Goal: Task Accomplishment & Management: Manage account settings

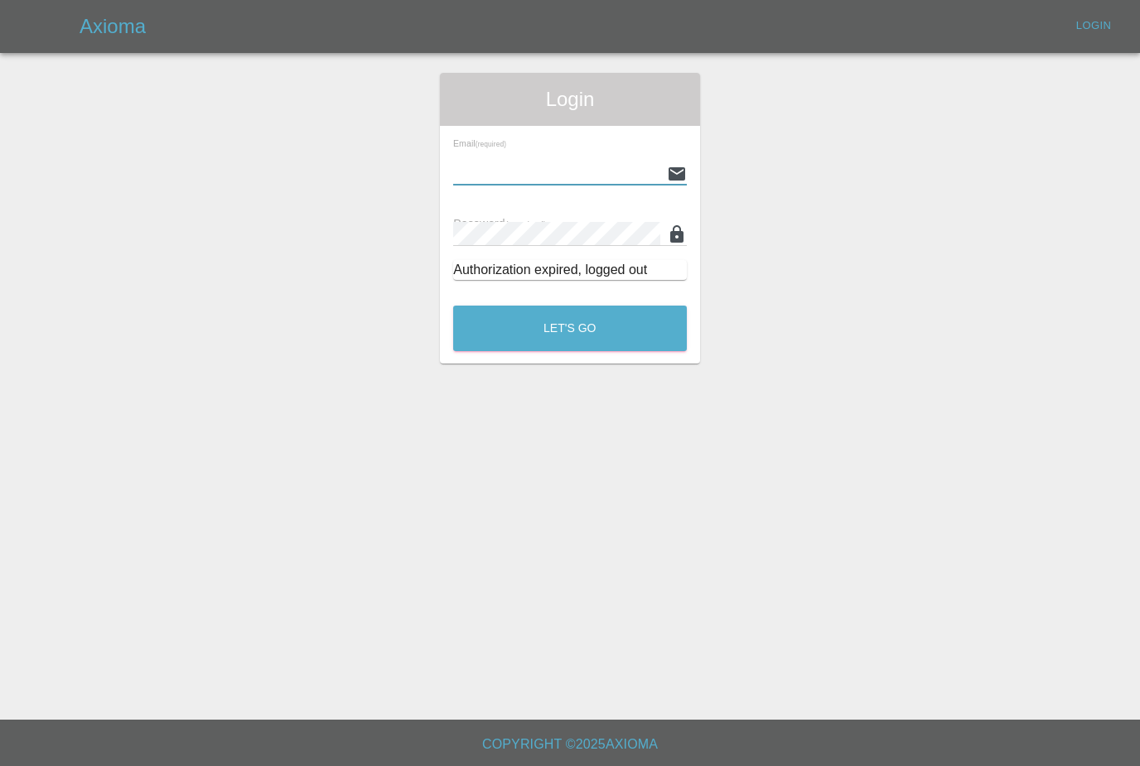
type input "[PERSON_NAME][EMAIL_ADDRESS][PERSON_NAME][DOMAIN_NAME]"
click at [570, 328] on button "Let's Go" at bounding box center [570, 329] width 234 height 46
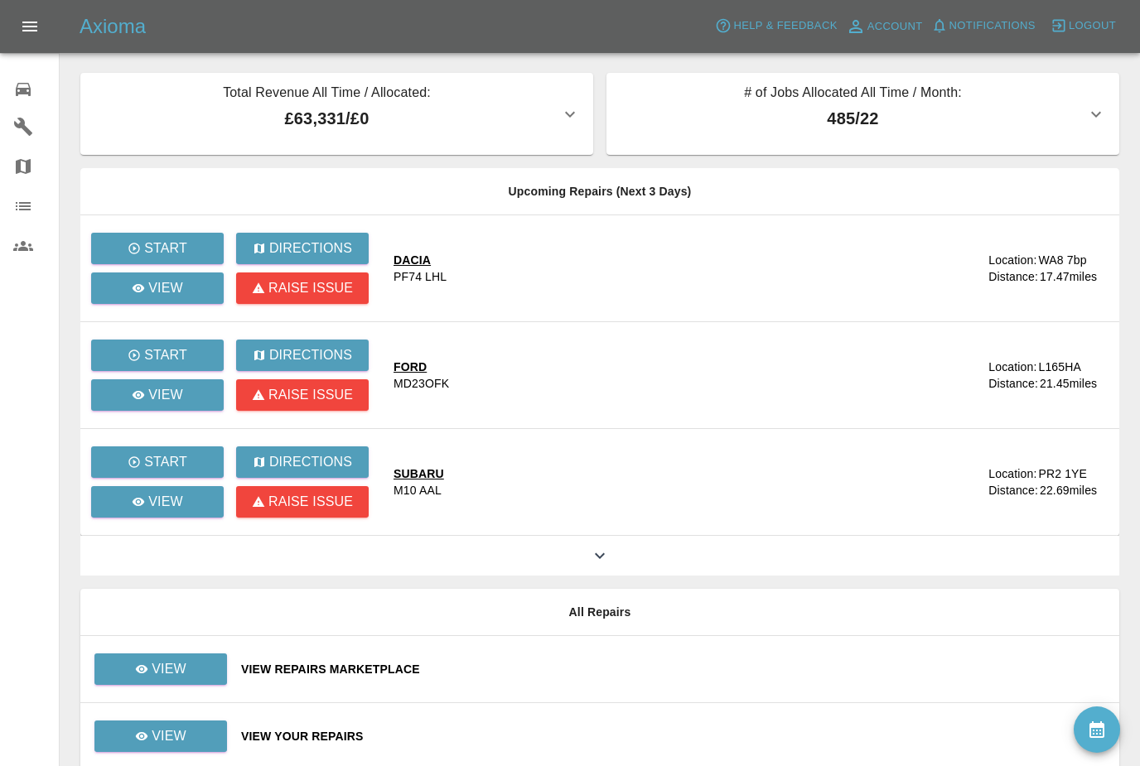
scroll to position [17, 0]
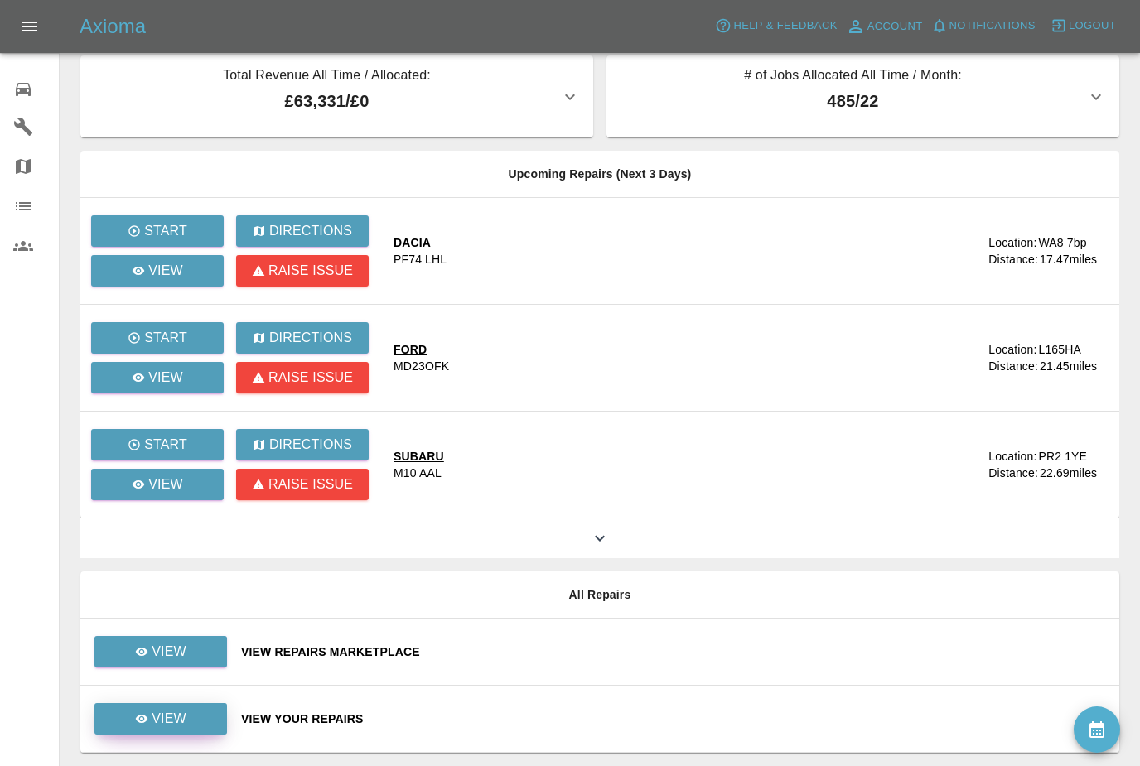
click at [173, 716] on p "View" at bounding box center [169, 719] width 35 height 20
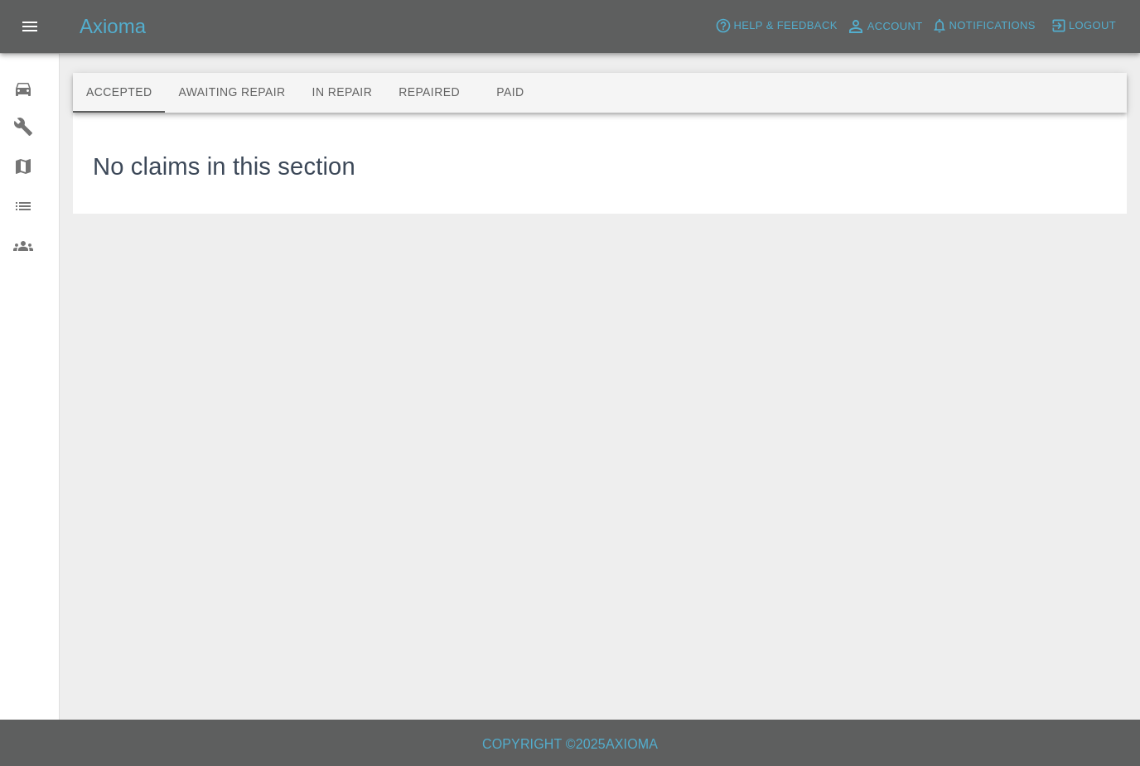
click at [218, 90] on button "Awaiting Repair" at bounding box center [231, 93] width 133 height 40
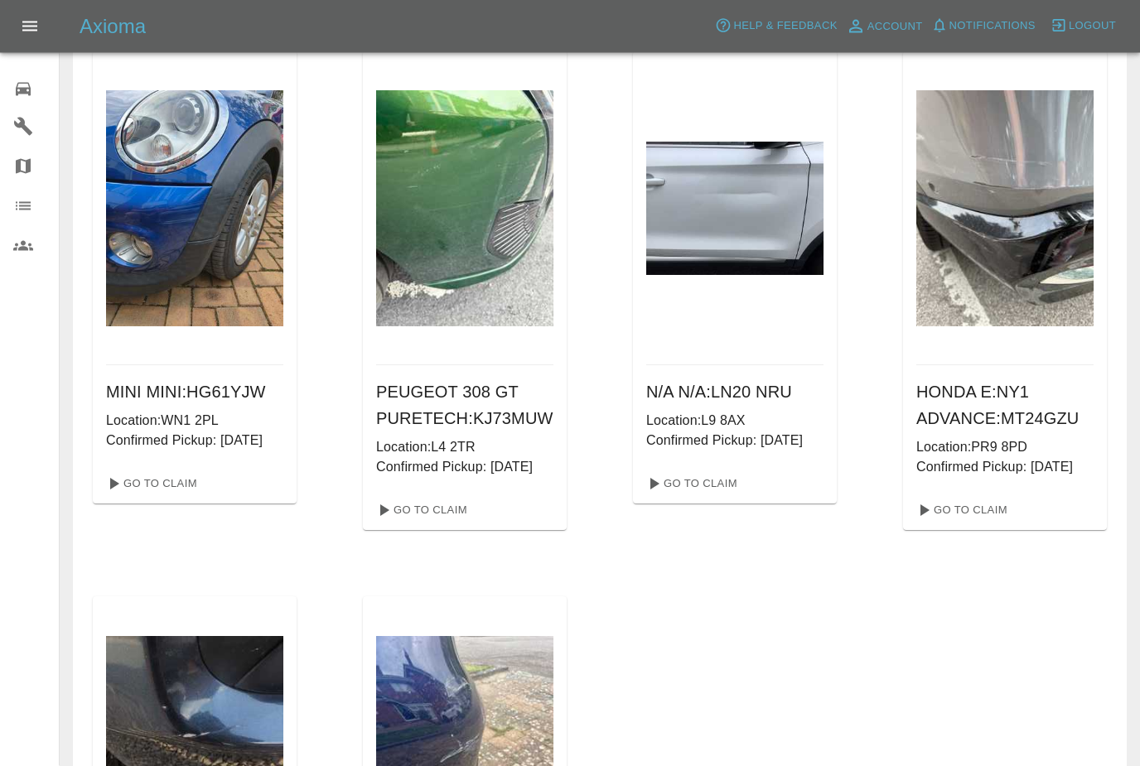
scroll to position [681, 0]
click at [947, 524] on link "Go To Claim" at bounding box center [961, 510] width 102 height 27
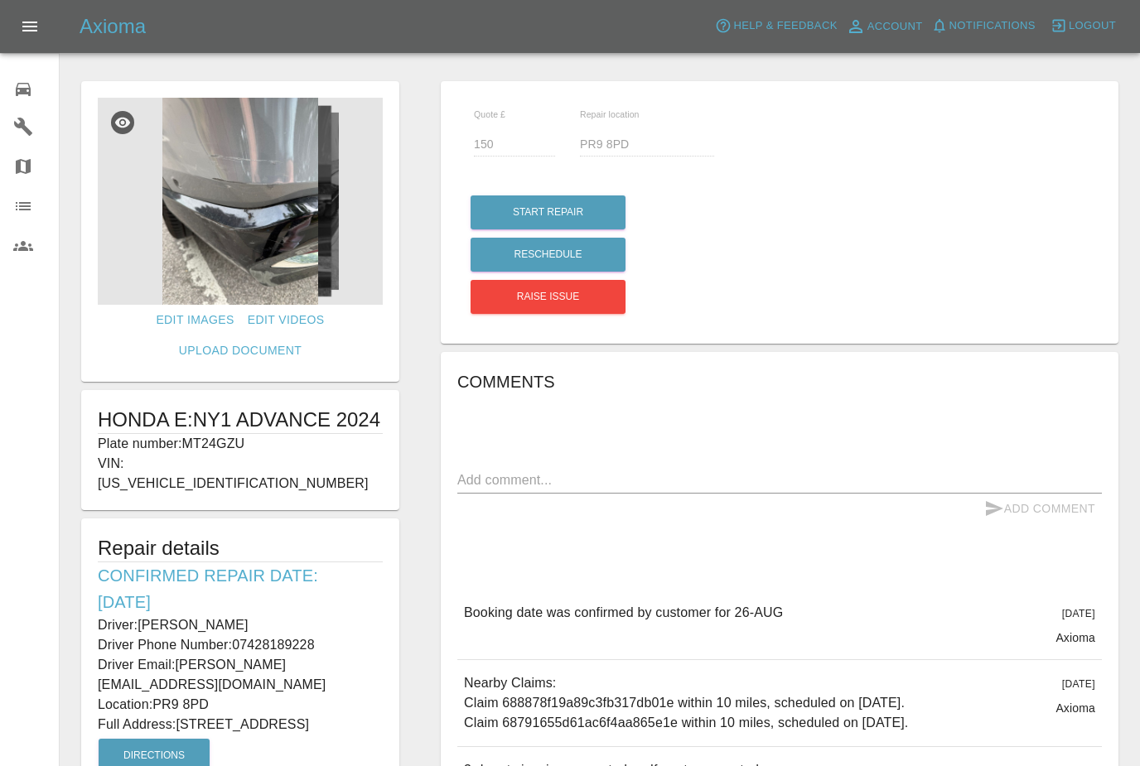
click at [171, 235] on img at bounding box center [240, 201] width 285 height 207
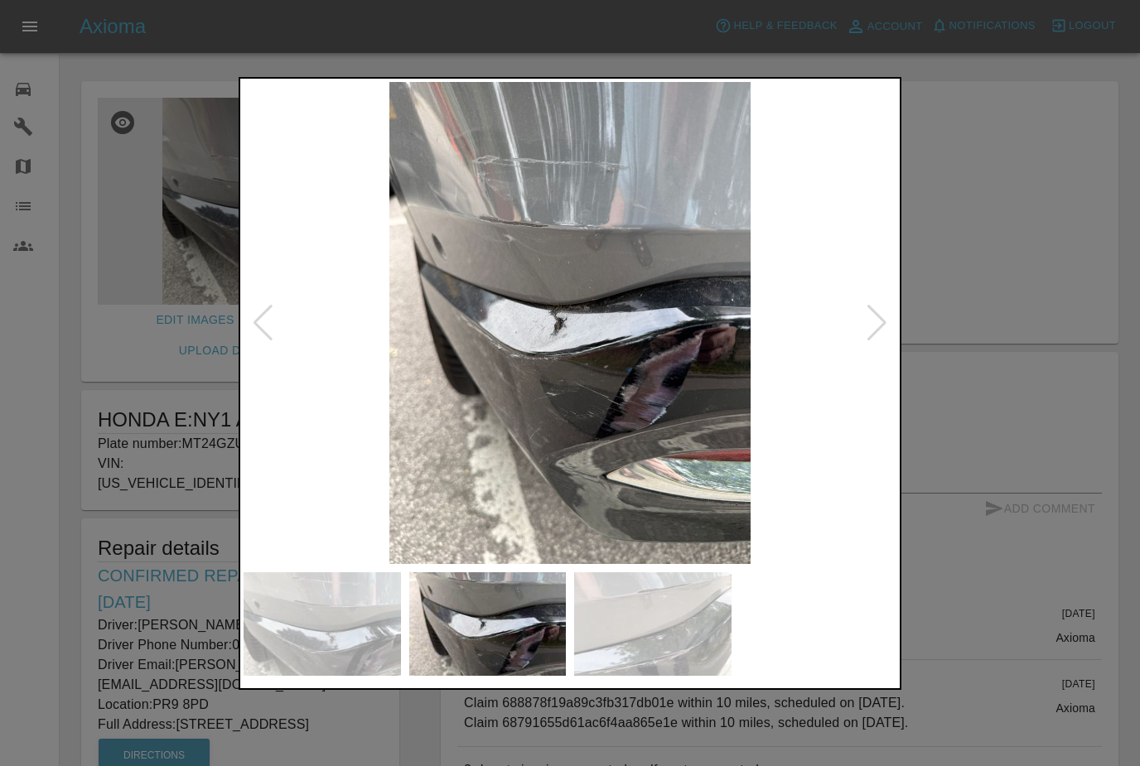
click at [161, 448] on div at bounding box center [570, 383] width 1140 height 766
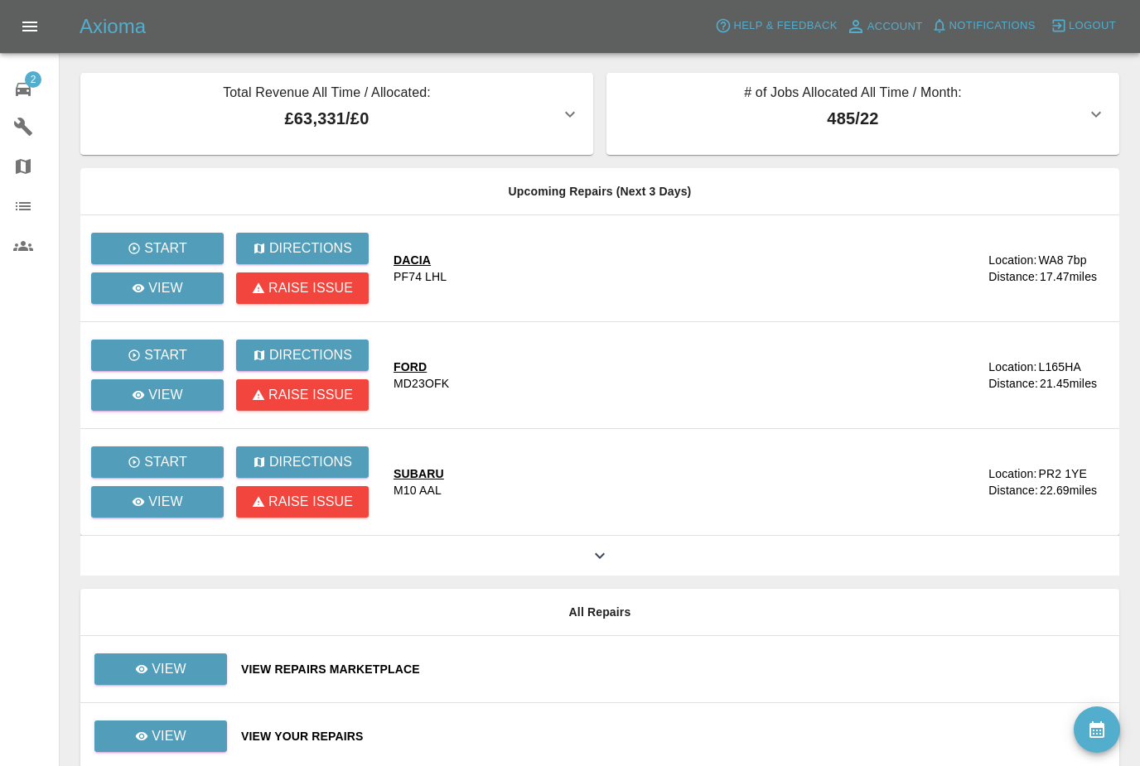
scroll to position [17, 0]
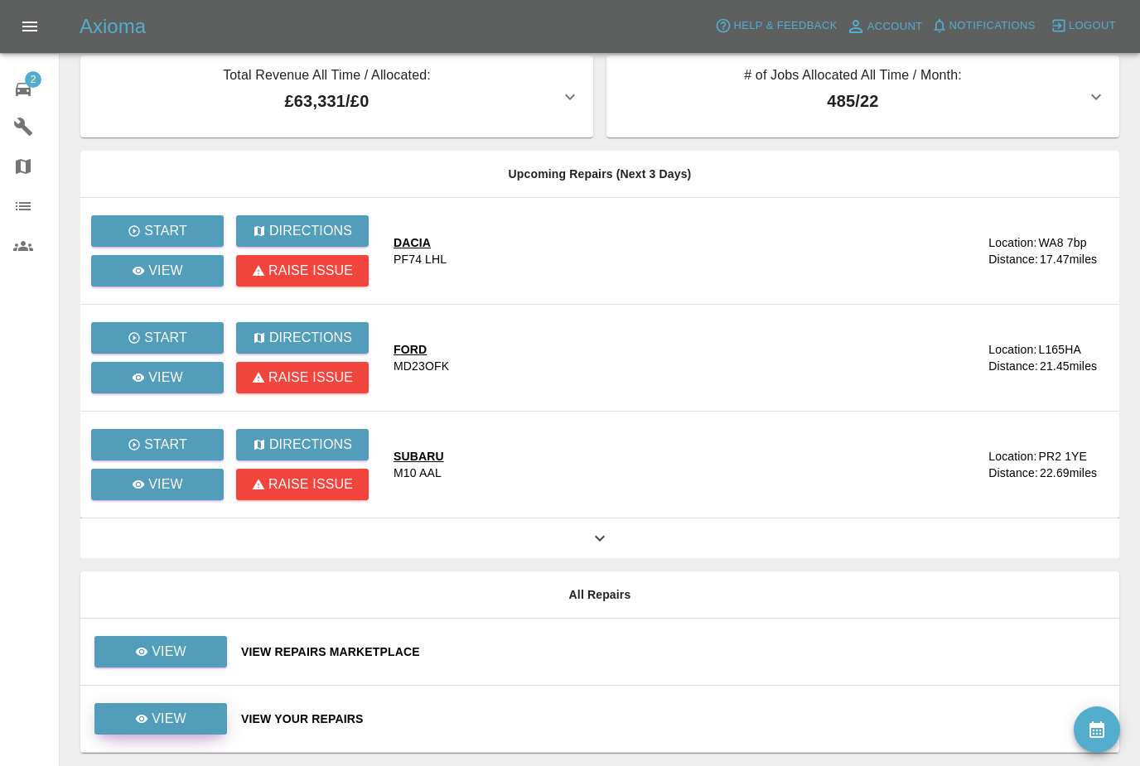
click at [179, 733] on link "View" at bounding box center [160, 718] width 133 height 31
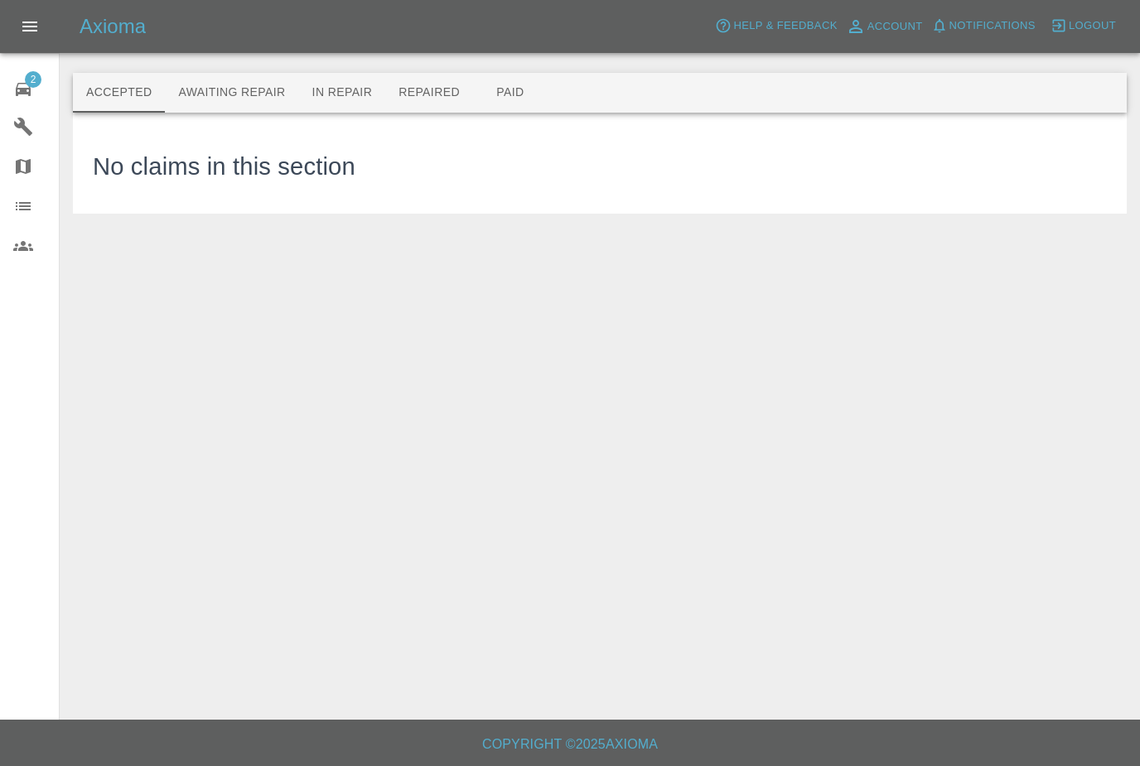
click at [251, 94] on button "Awaiting Repair" at bounding box center [231, 93] width 133 height 40
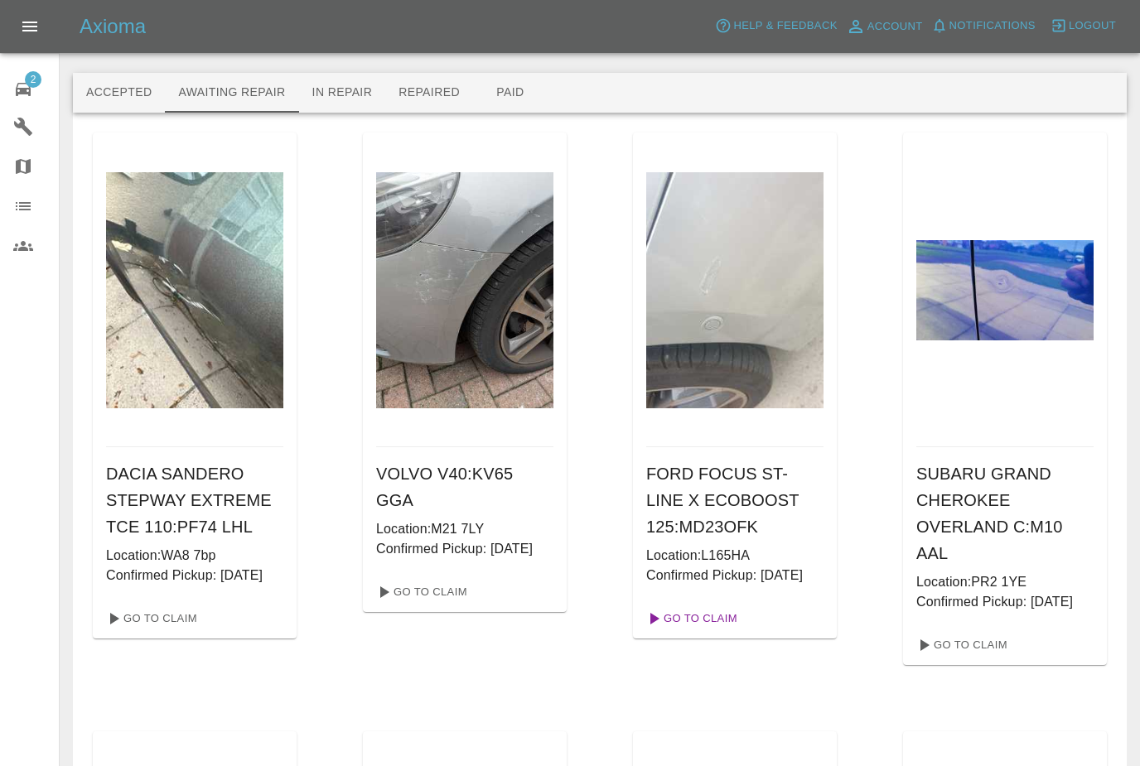
click at [703, 632] on link "Go To Claim" at bounding box center [691, 619] width 102 height 27
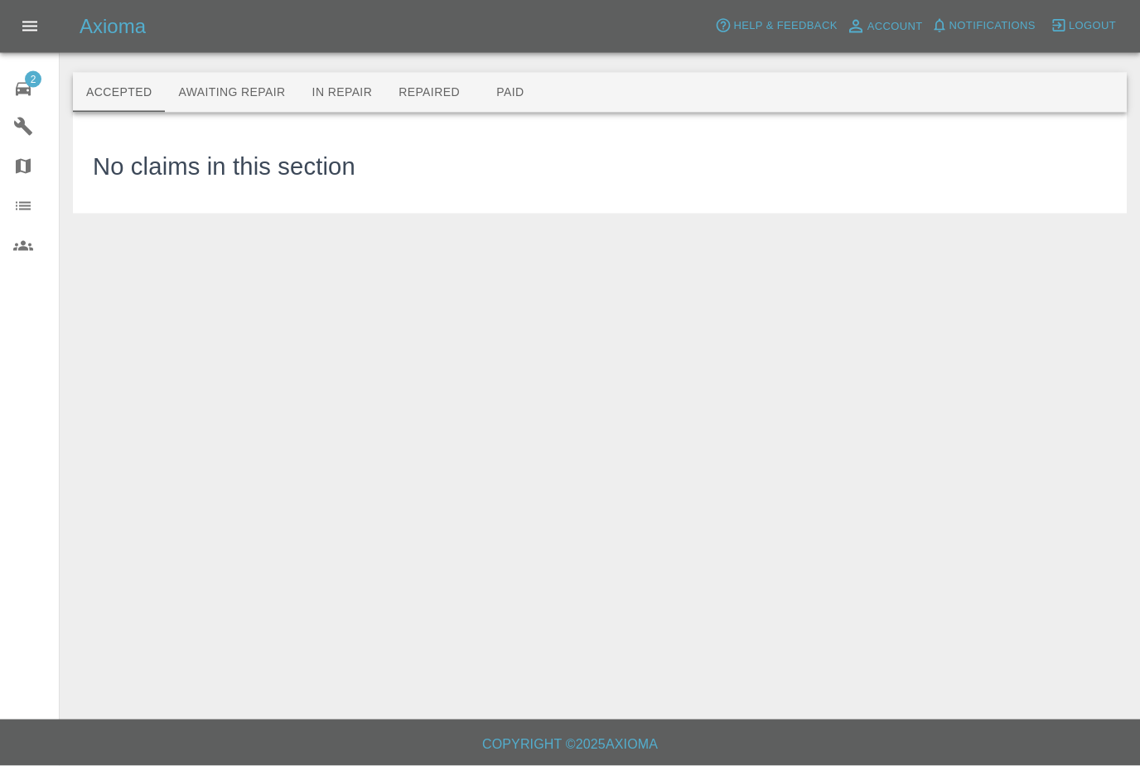
scroll to position [3, 0]
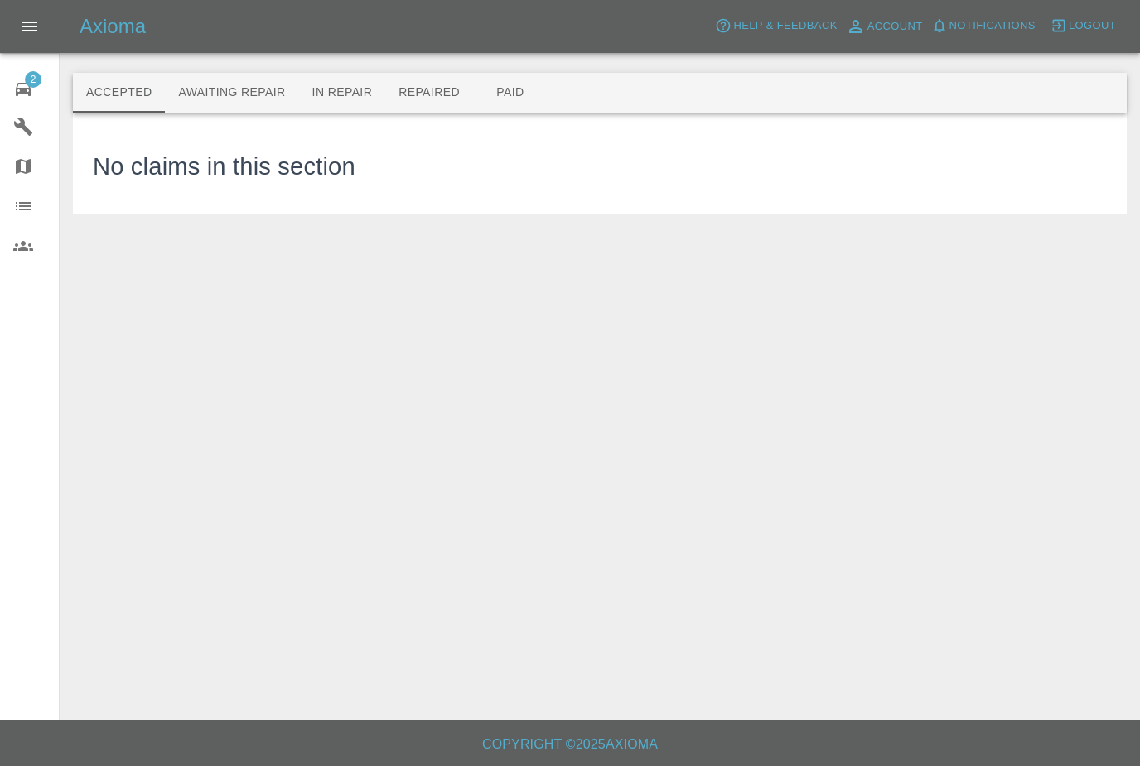
click at [249, 91] on button "Awaiting Repair" at bounding box center [231, 93] width 133 height 40
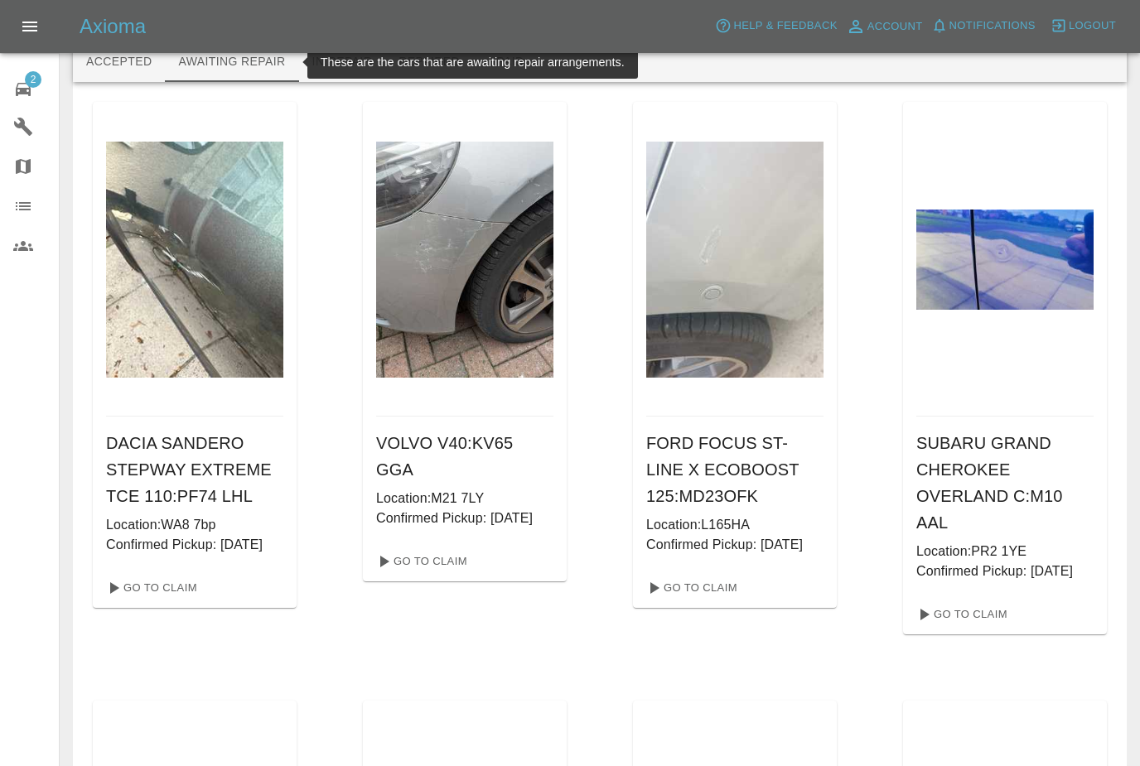
scroll to position [31, 0]
